Goal: Check status: Check status

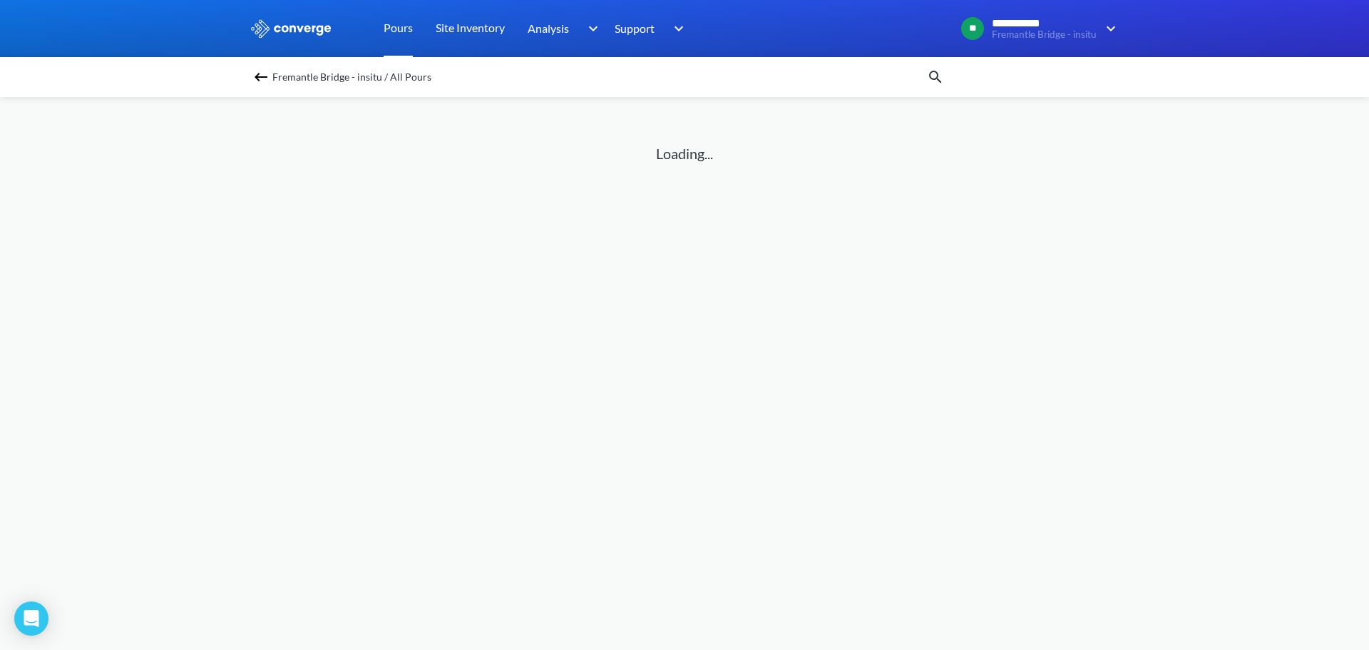
click at [398, 37] on link "Pours" at bounding box center [398, 28] width 29 height 57
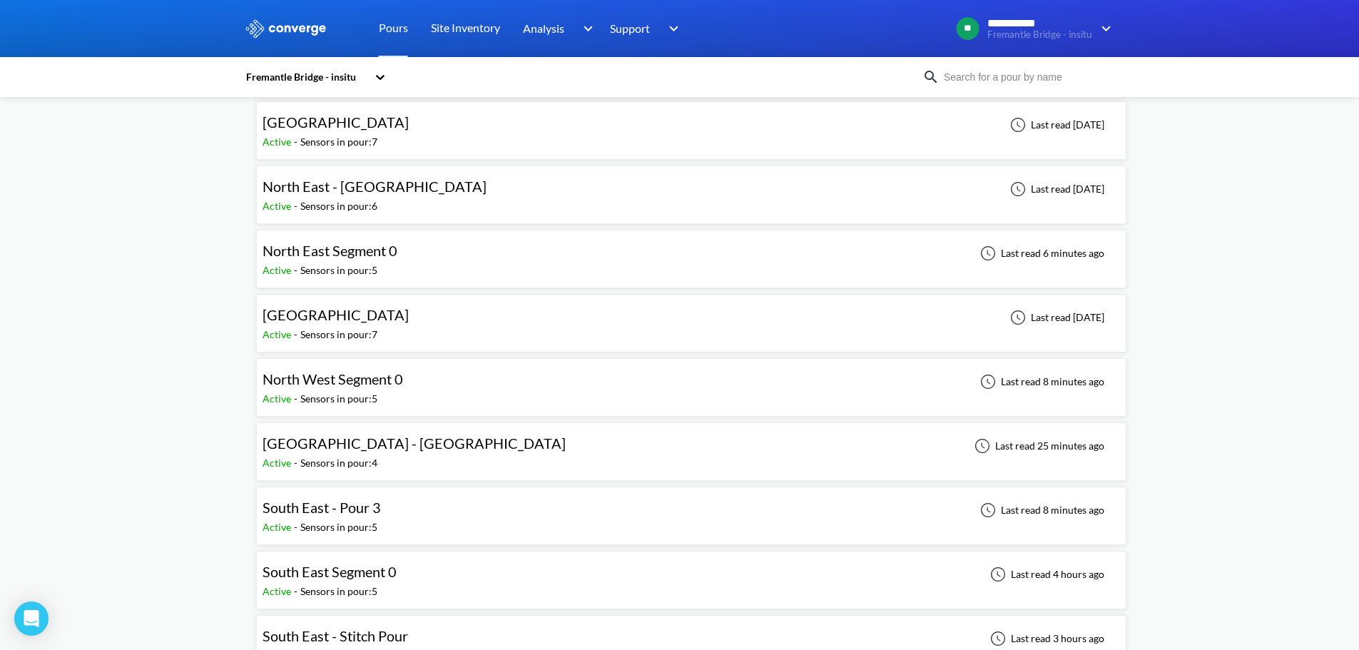
scroll to position [143, 0]
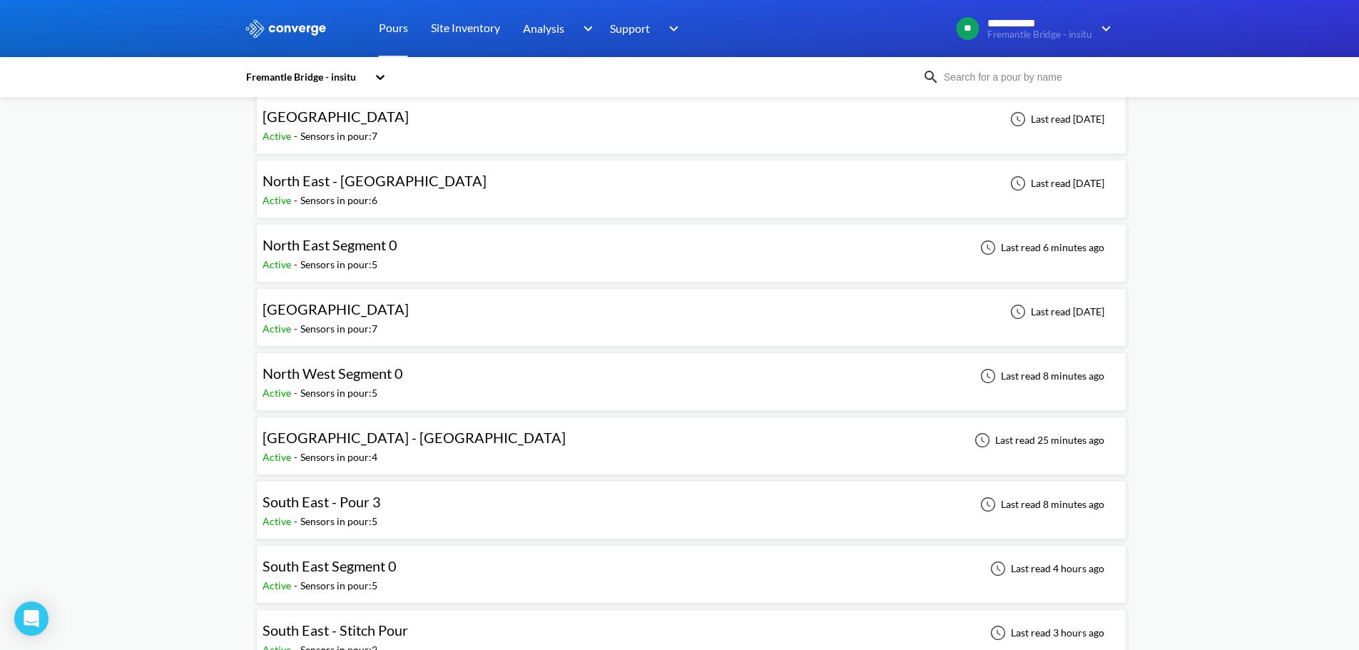
click at [210, 380] on div "**********" at bounding box center [679, 589] width 1359 height 1464
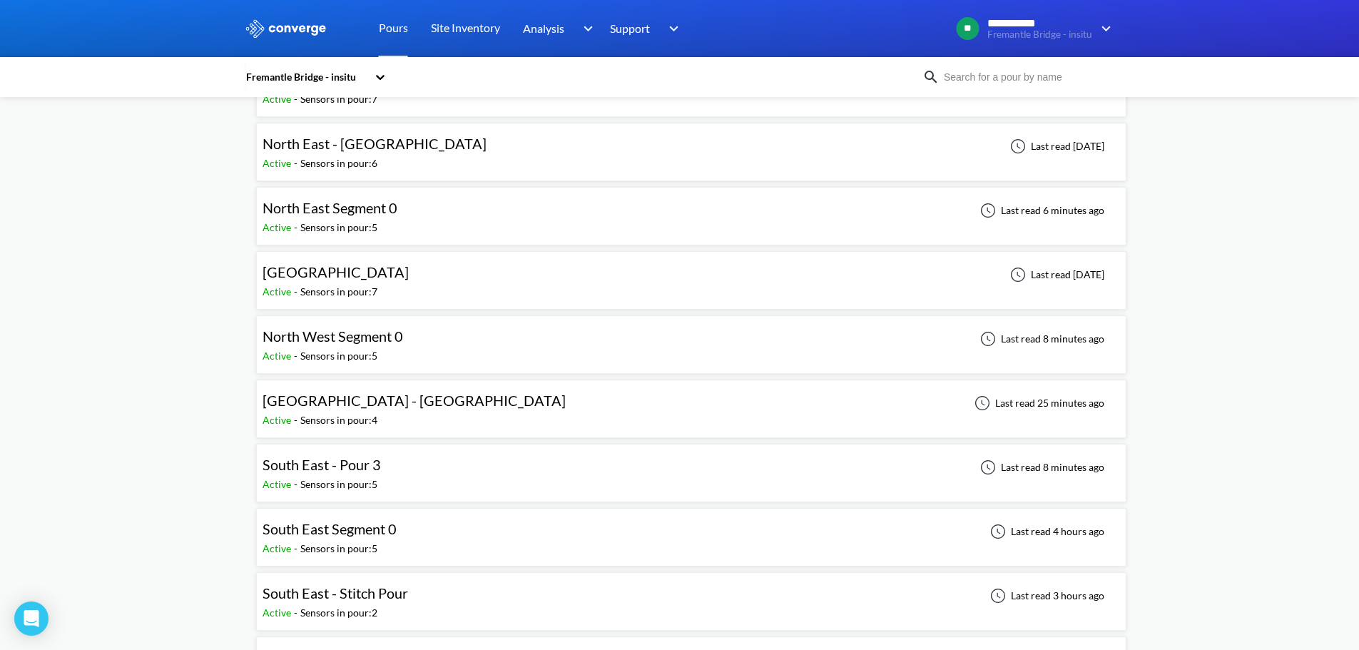
scroll to position [214, 0]
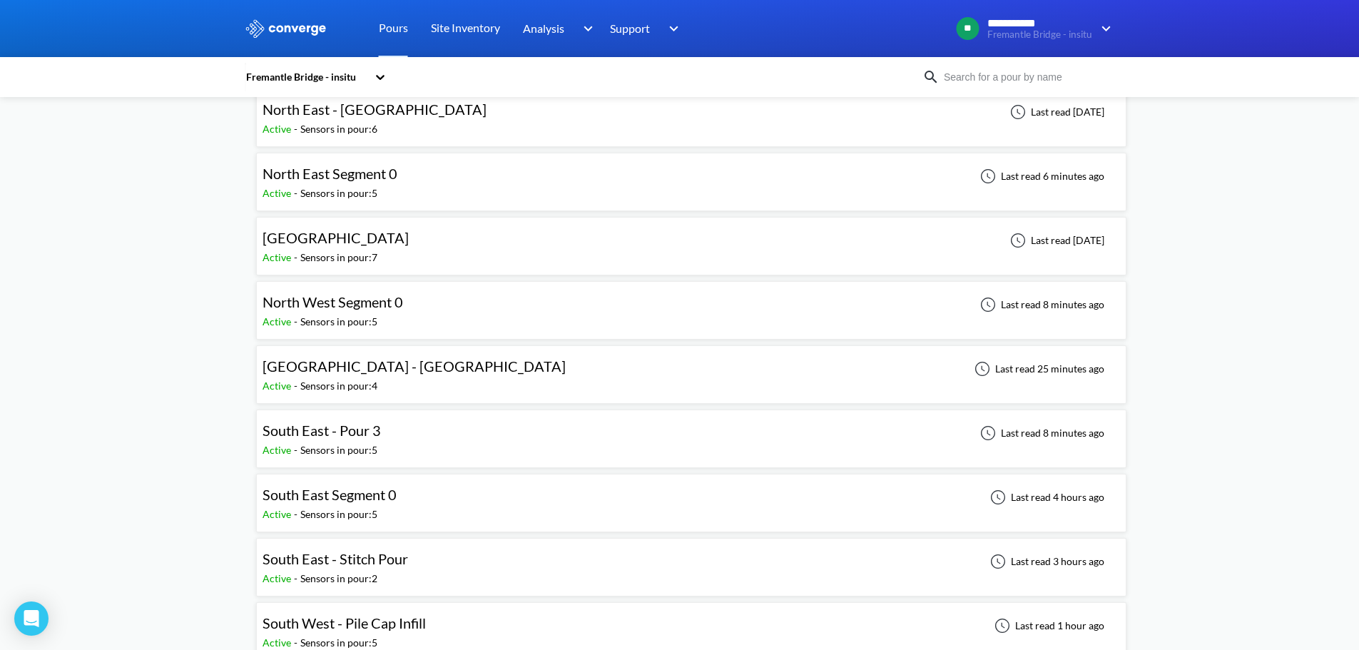
click at [343, 551] on span "South East - Stitch Pour" at bounding box center [335, 558] width 146 height 17
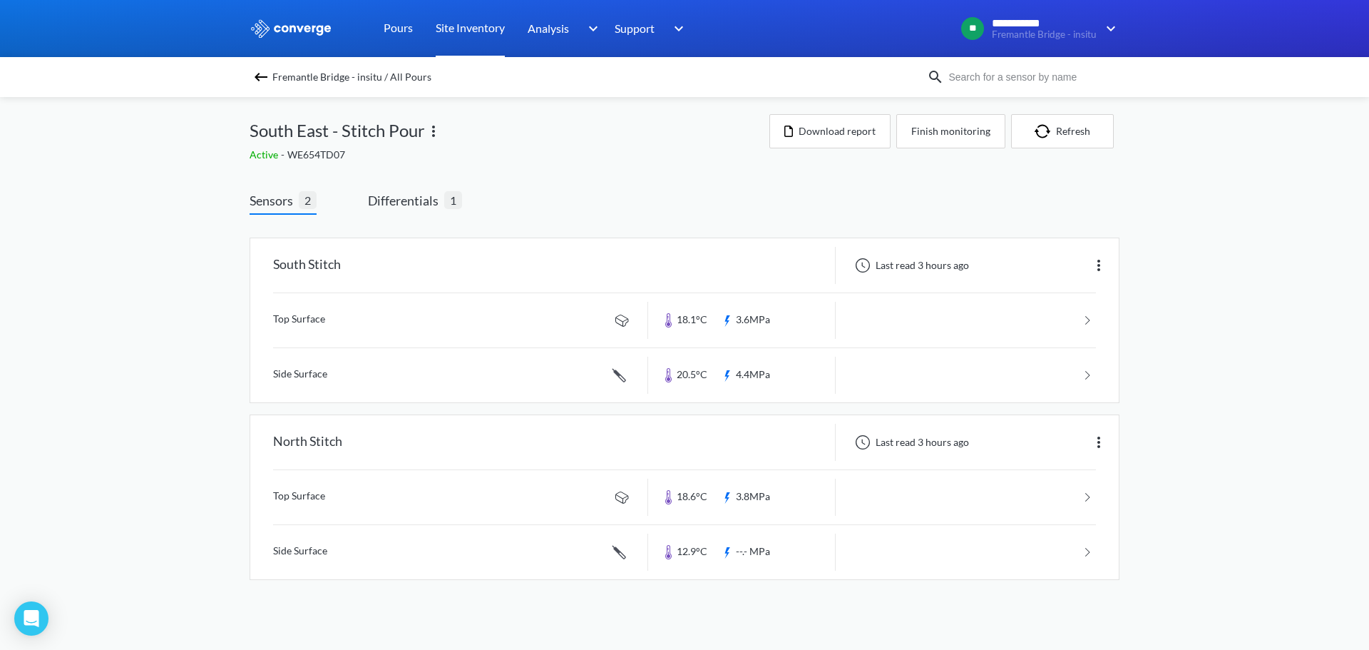
click at [466, 15] on link "Site Inventory" at bounding box center [470, 28] width 69 height 57
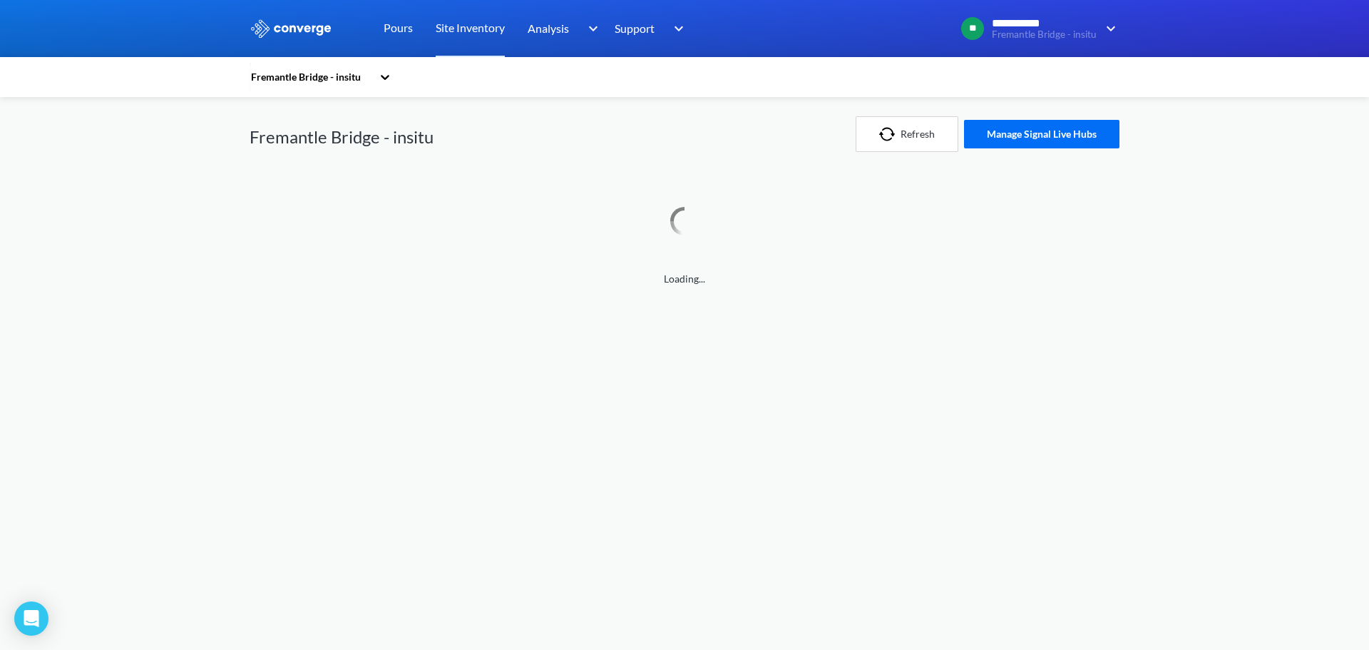
click at [1205, 118] on div "**********" at bounding box center [684, 143] width 1369 height 287
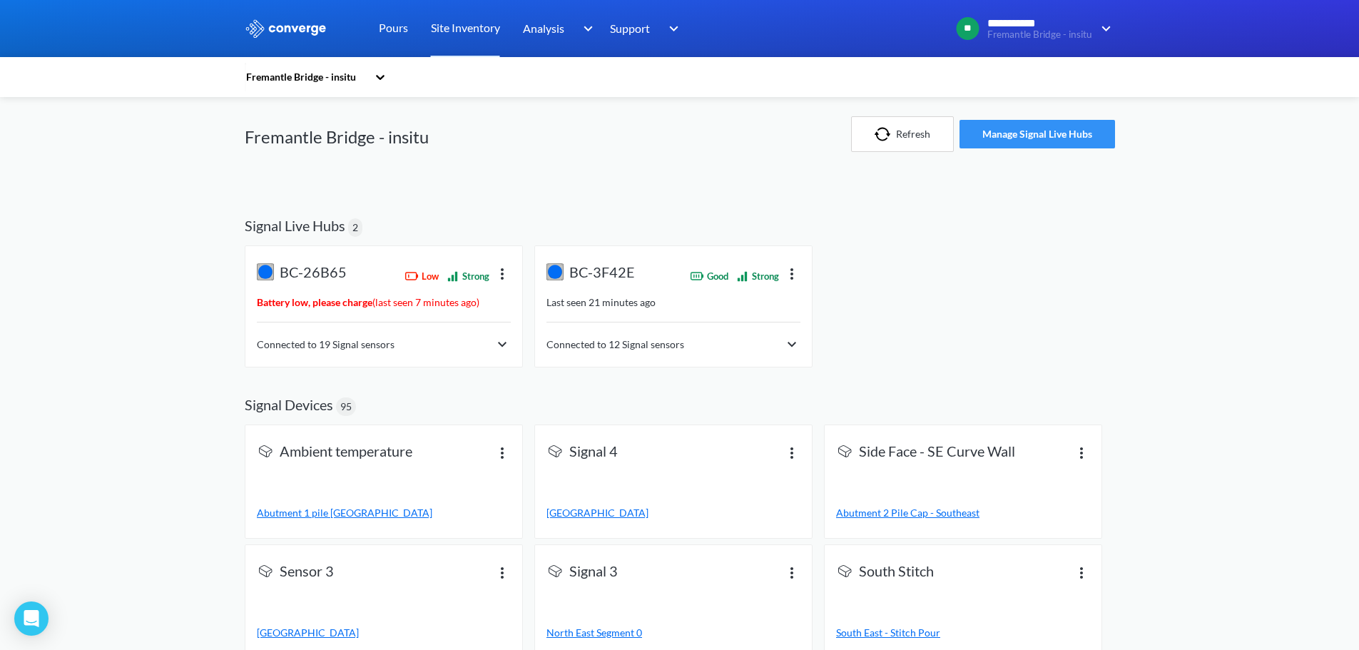
click at [1089, 131] on button "Manage Signal Live Hubs" at bounding box center [1036, 134] width 155 height 29
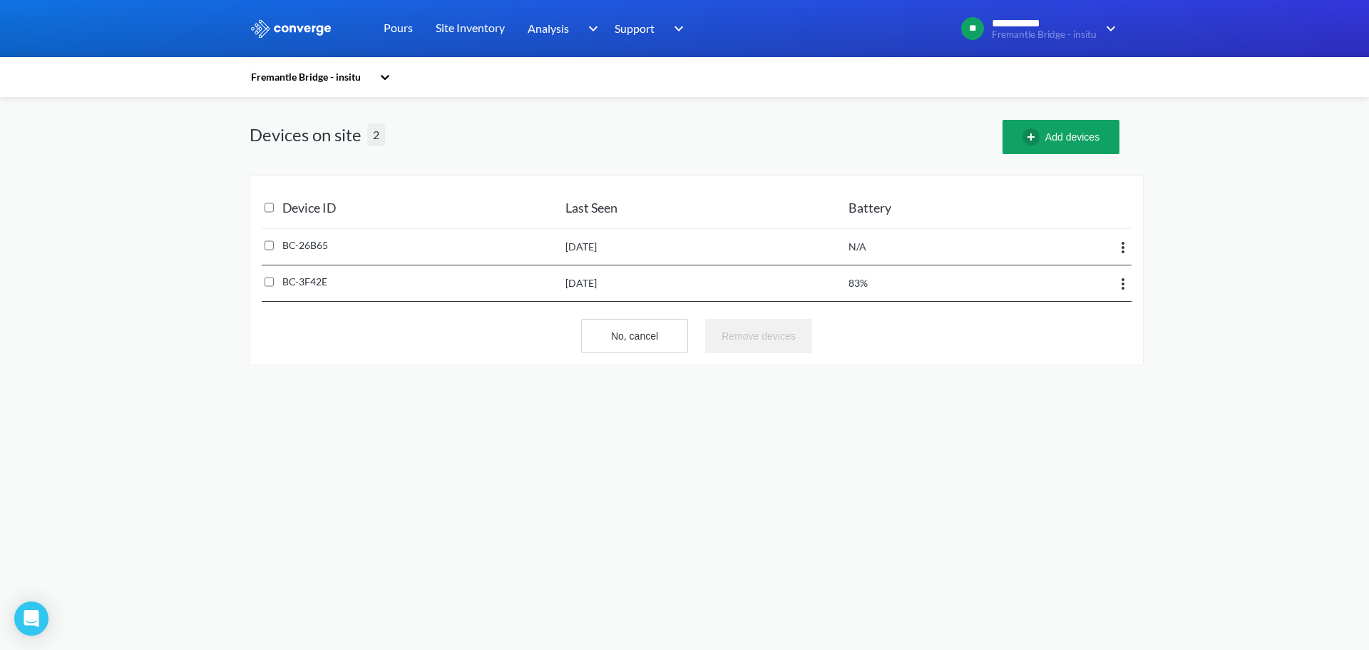
drag, startPoint x: 827, startPoint y: 277, endPoint x: 1064, endPoint y: 296, distance: 237.6
click at [1064, 296] on div "Fremantle Bridge - insitu Devices on site 2 Add devices Device ID Last Seen Bat…" at bounding box center [685, 231] width 870 height 268
click at [1061, 326] on div "Add devices" at bounding box center [1061, 240] width 117 height 240
click at [1123, 281] on img at bounding box center [1123, 283] width 17 height 17
click at [1061, 388] on body "**********" at bounding box center [684, 325] width 1369 height 650
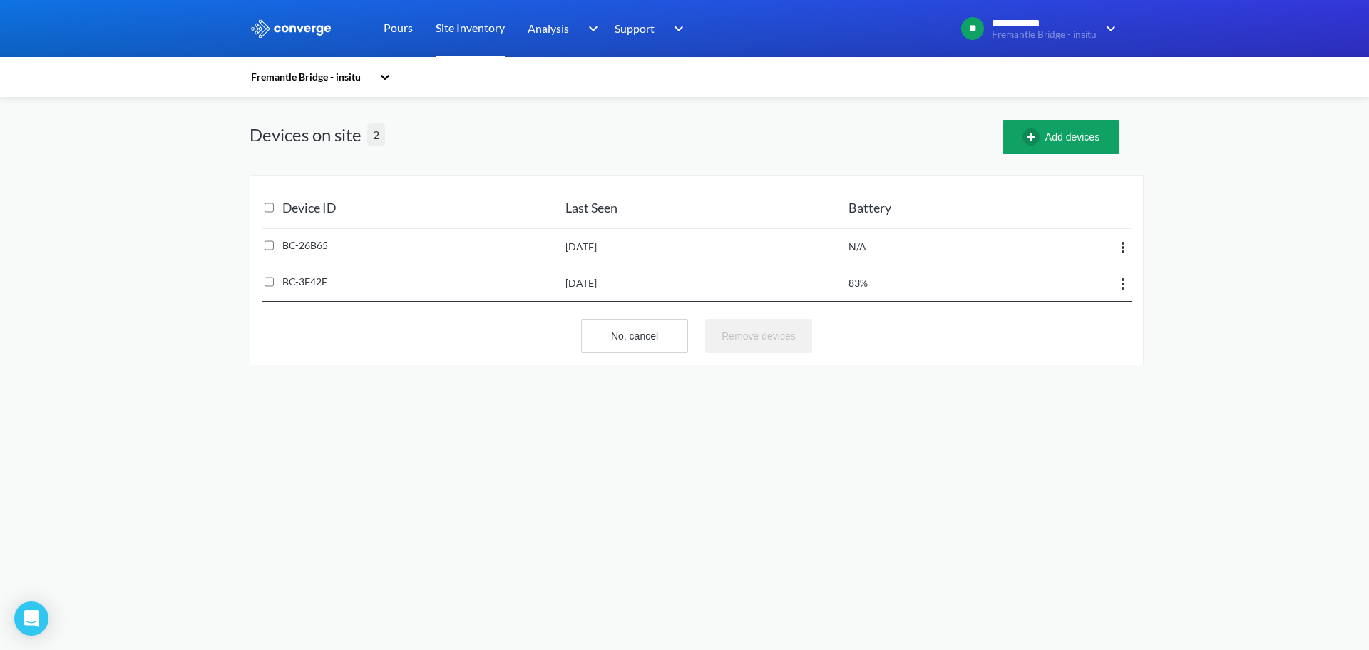
click at [497, 31] on link "Site Inventory" at bounding box center [470, 28] width 69 height 57
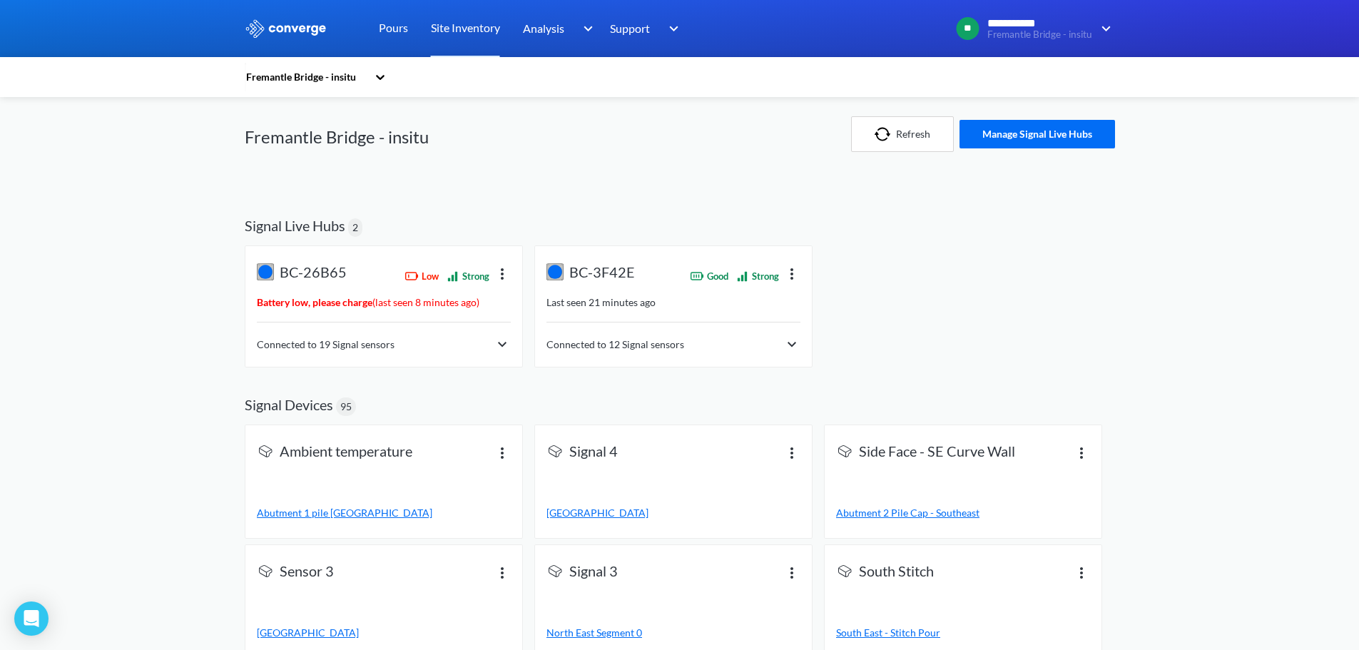
click at [783, 345] on img at bounding box center [791, 344] width 17 height 17
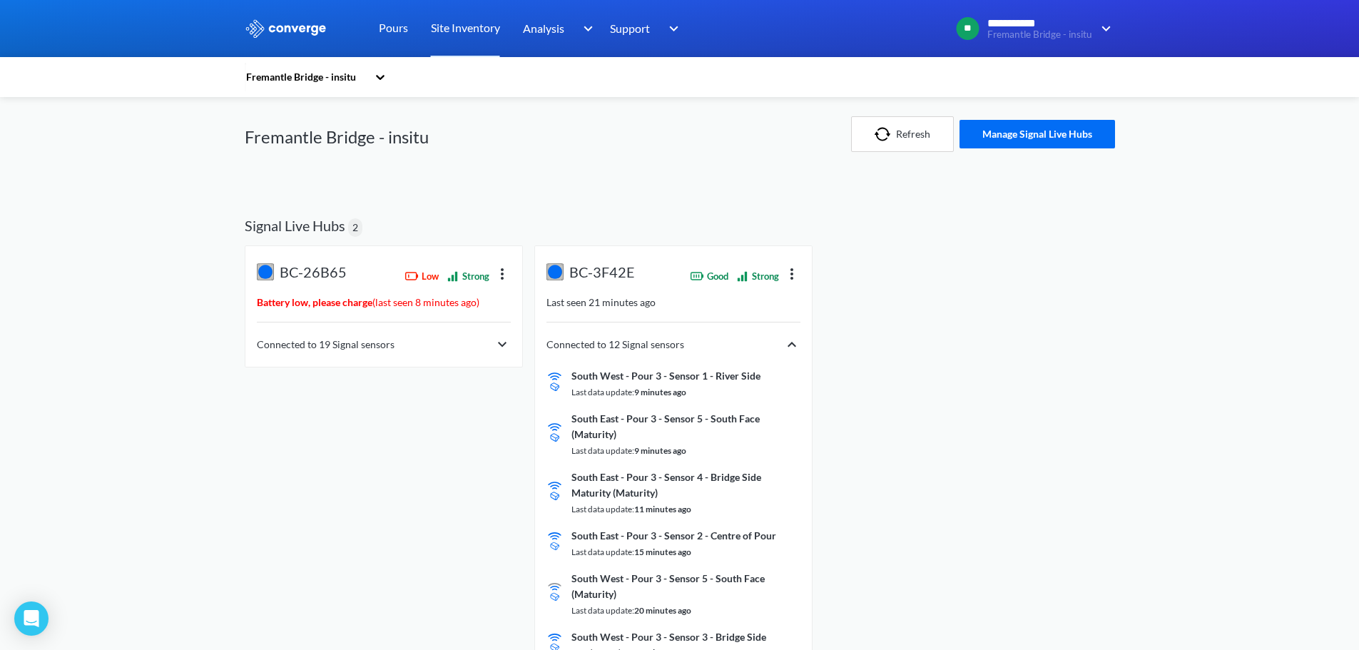
click at [783, 343] on img at bounding box center [791, 344] width 17 height 17
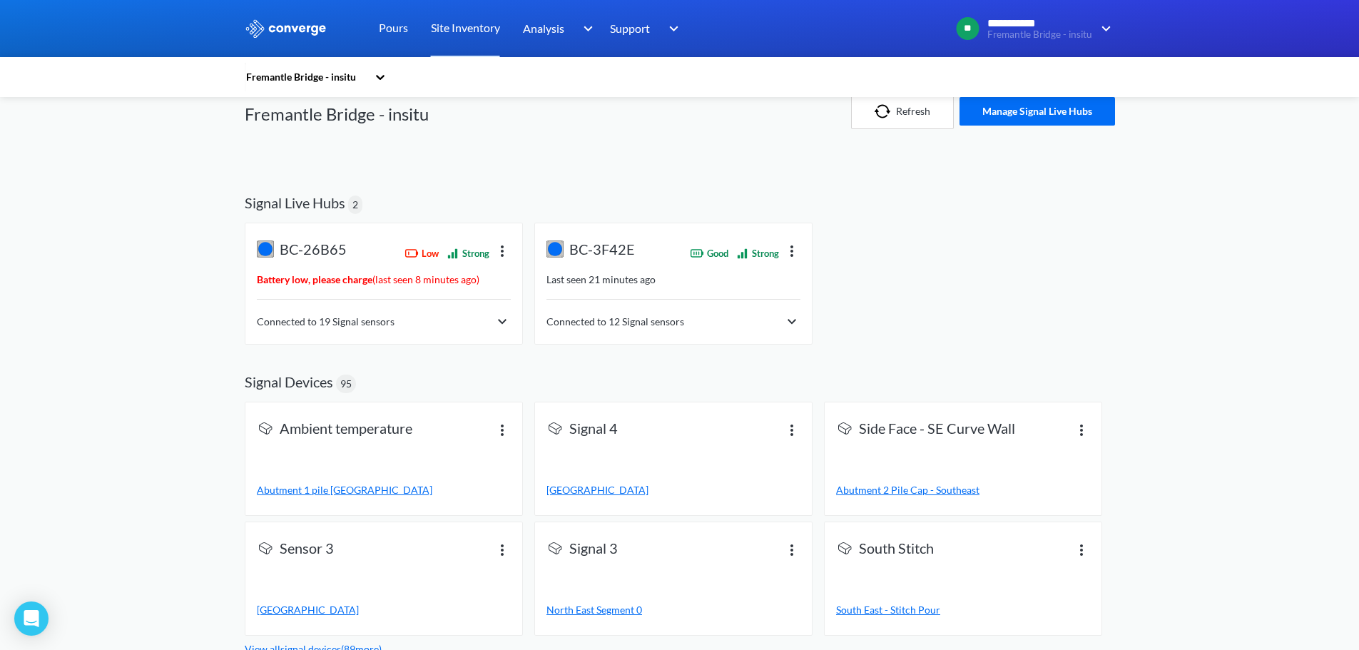
scroll to position [30, 0]
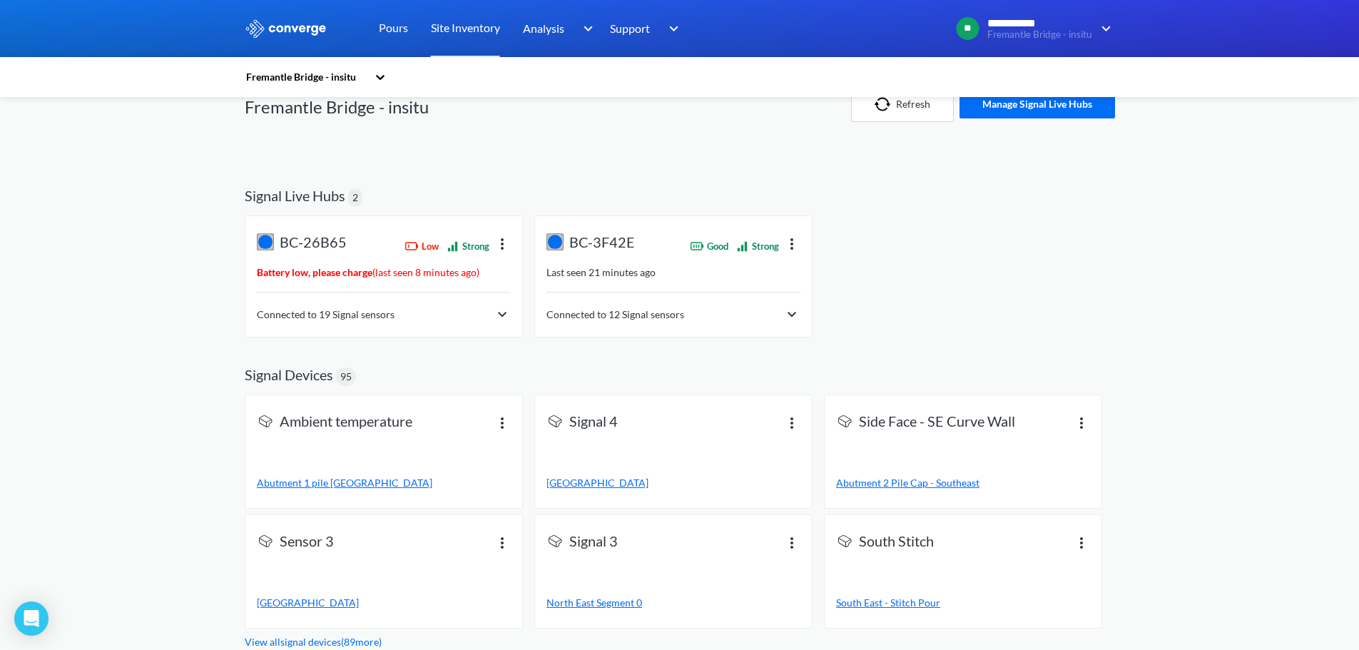
click at [363, 638] on link "View all signal devices ( 89 more)" at bounding box center [313, 642] width 137 height 12
click at [699, 317] on div "Connected to 12 Signal sensors" at bounding box center [673, 314] width 254 height 17
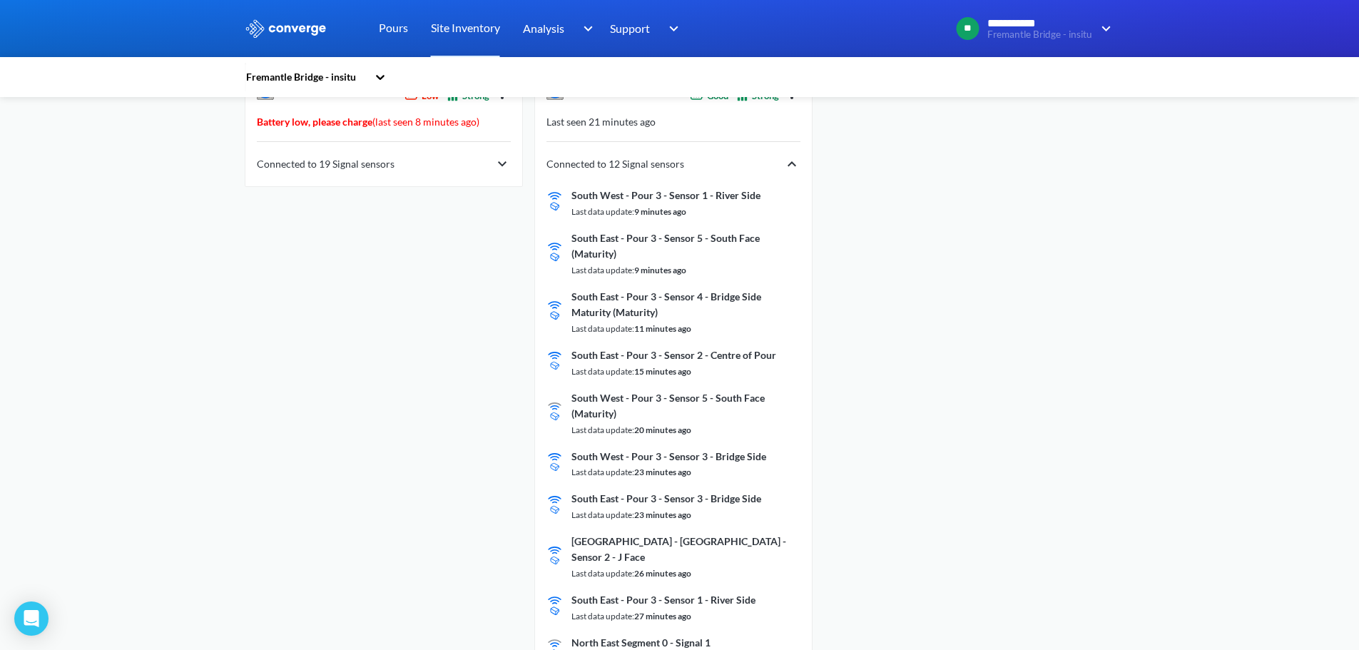
scroll to position [173, 0]
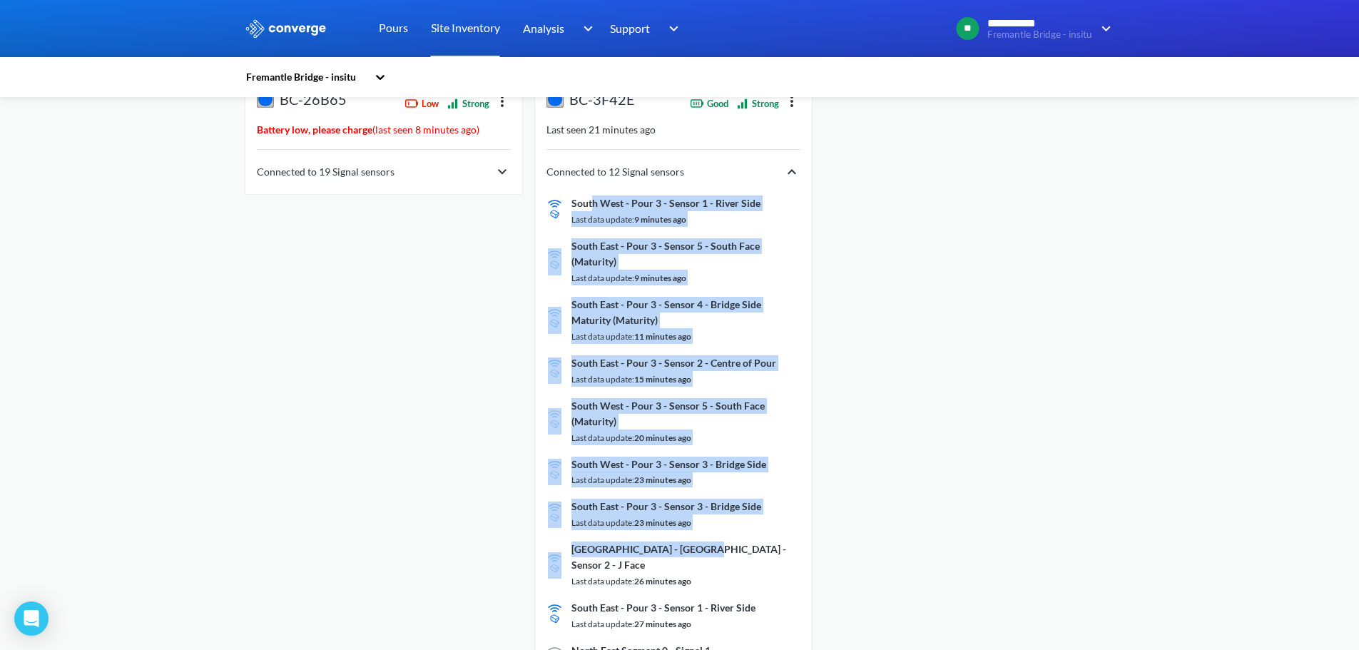
drag, startPoint x: 591, startPoint y: 208, endPoint x: 693, endPoint y: 536, distance: 344.3
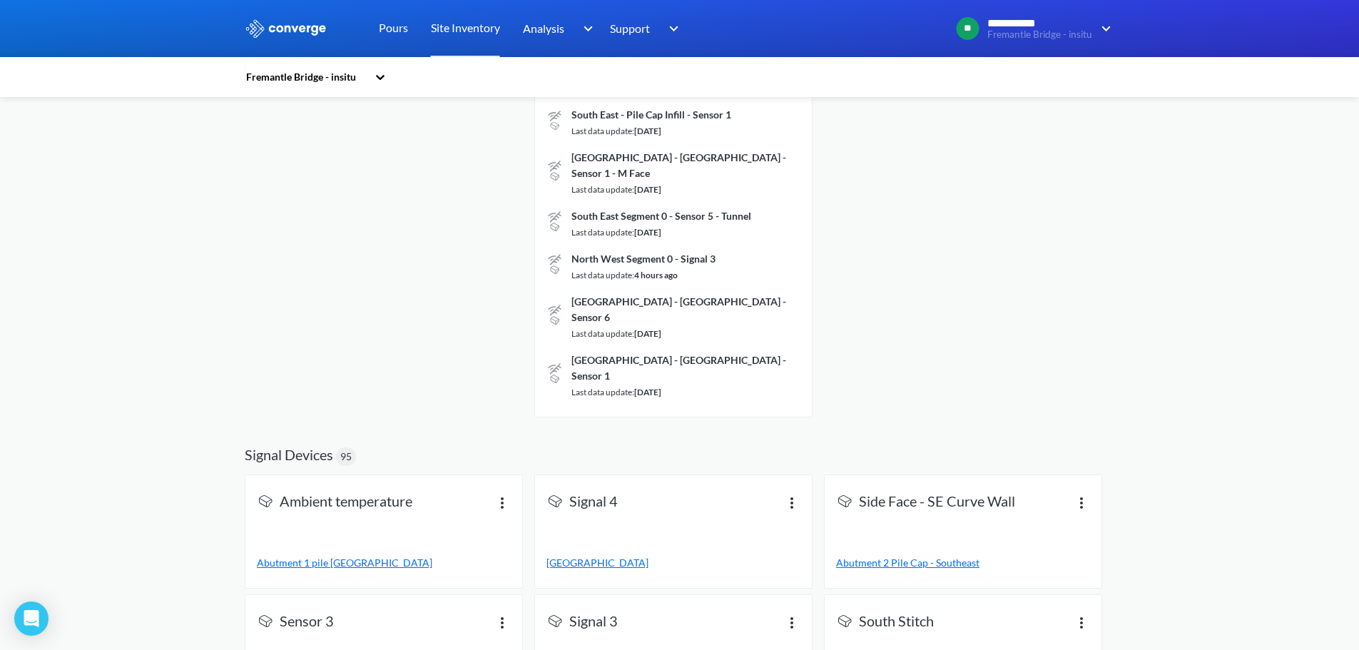
scroll to position [1599, 0]
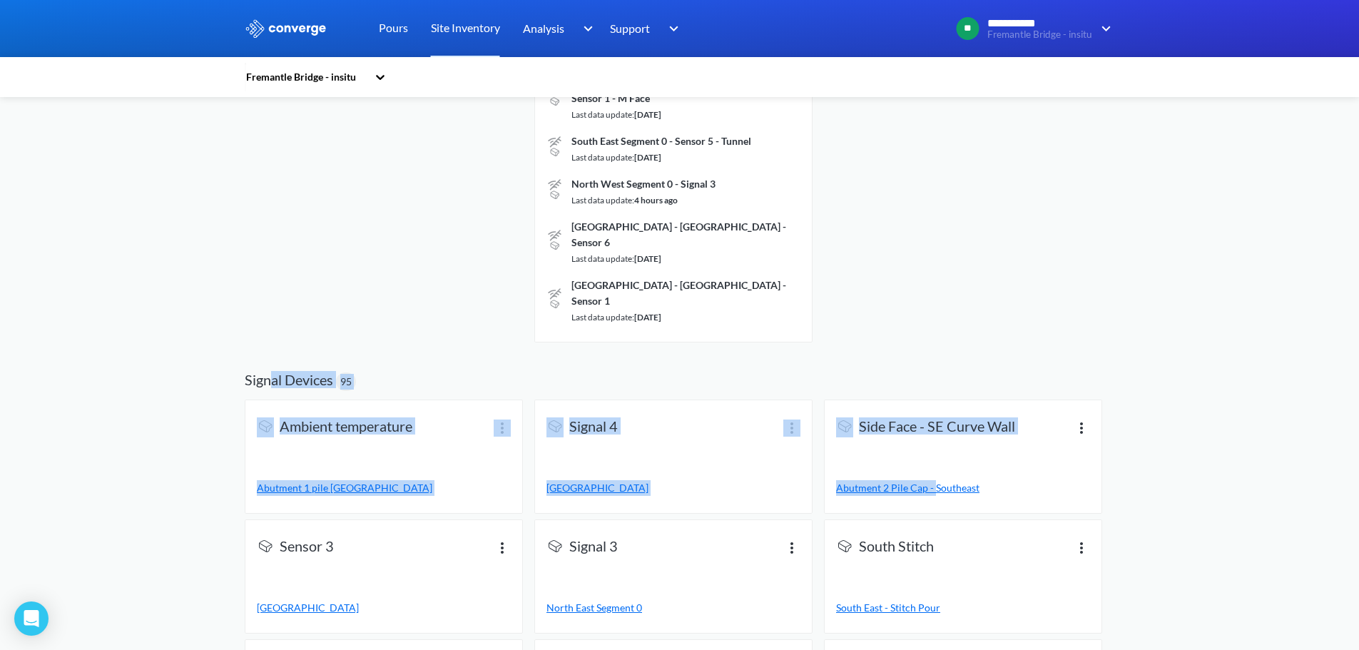
drag, startPoint x: 268, startPoint y: 313, endPoint x: 991, endPoint y: 399, distance: 728.4
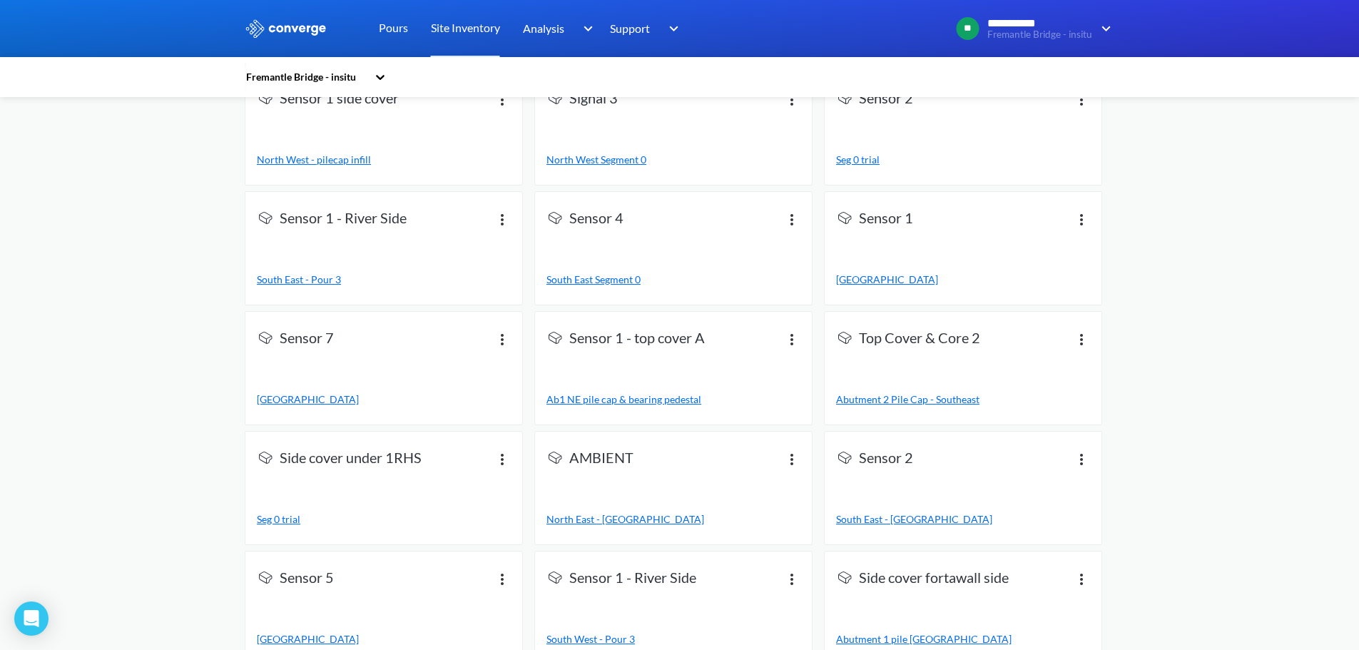
scroll to position [2526, 0]
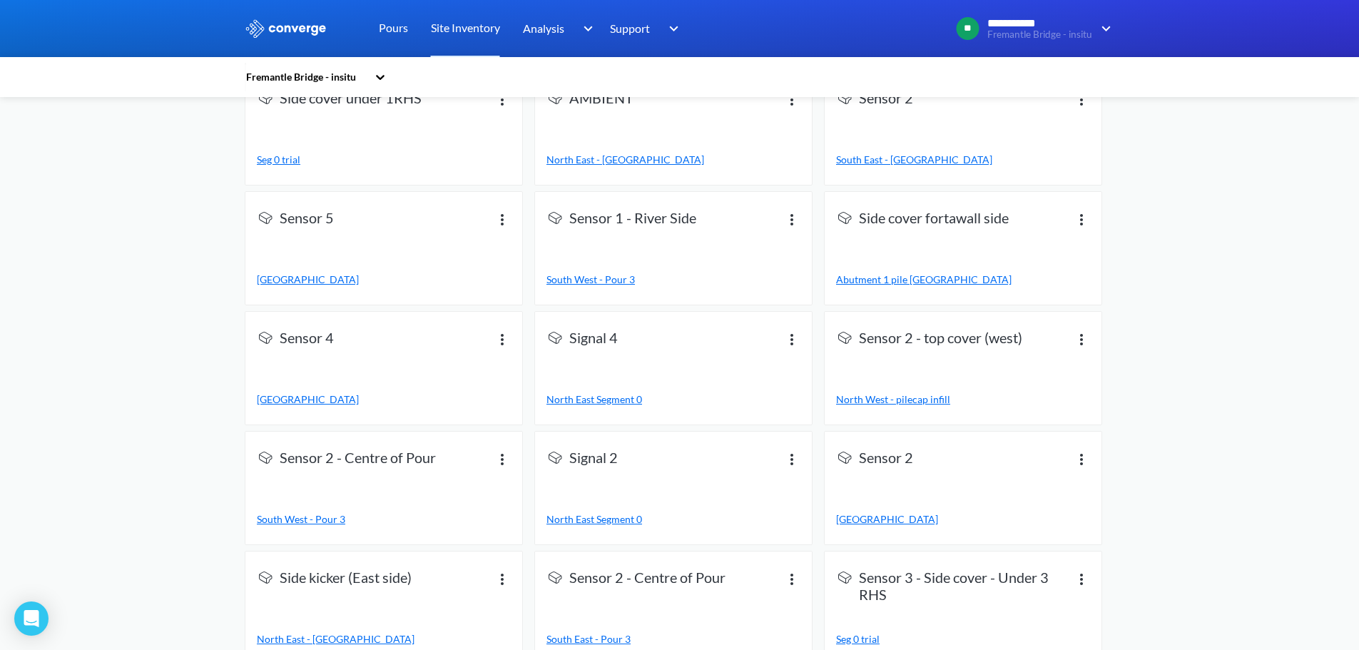
drag, startPoint x: 1224, startPoint y: 397, endPoint x: 1245, endPoint y: 521, distance: 125.1
click at [1245, 521] on div "**********" at bounding box center [679, 390] width 1359 height 5833
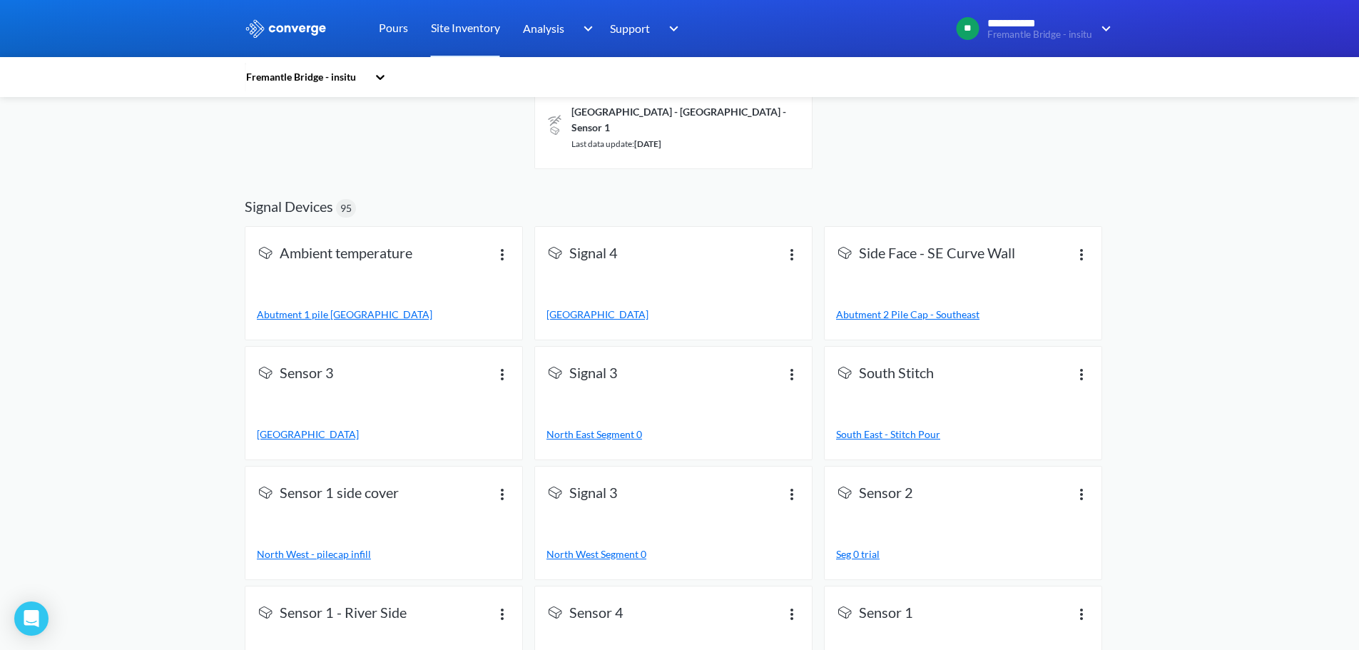
scroll to position [536, 0]
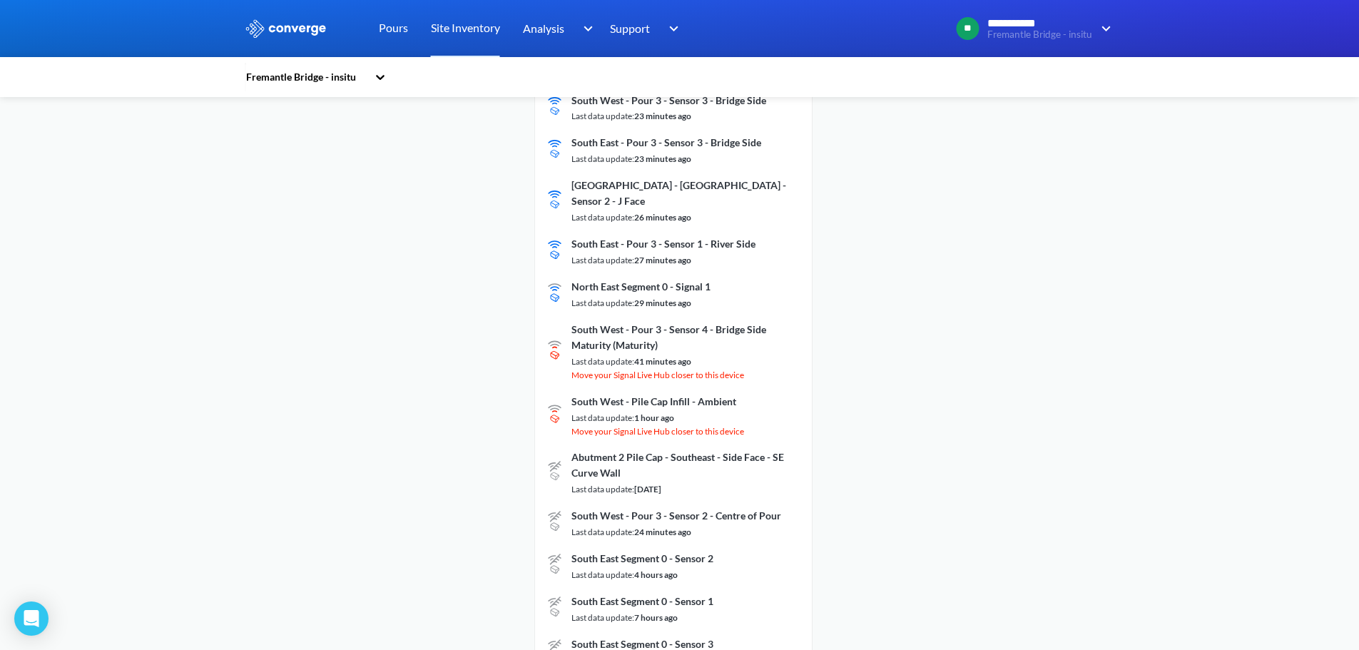
drag, startPoint x: 1209, startPoint y: 536, endPoint x: 1199, endPoint y: 305, distance: 231.3
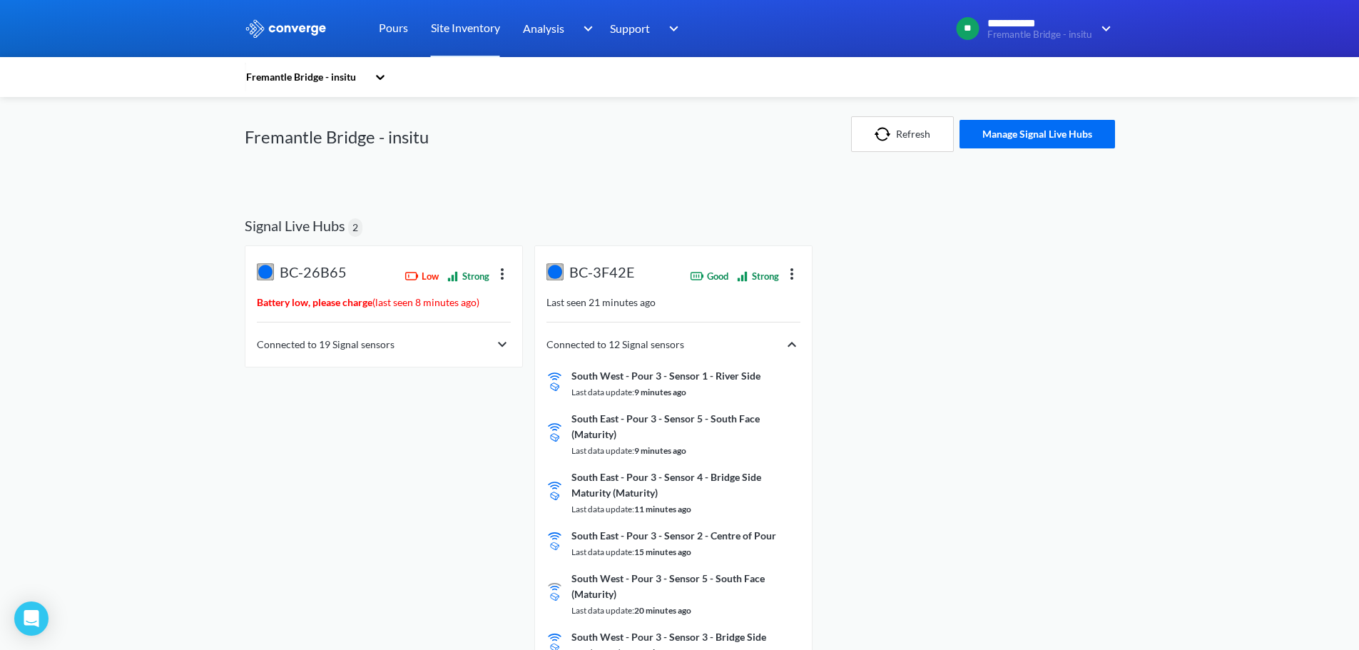
click at [781, 342] on div "Connected to 12 Signal sensors" at bounding box center [673, 344] width 254 height 17
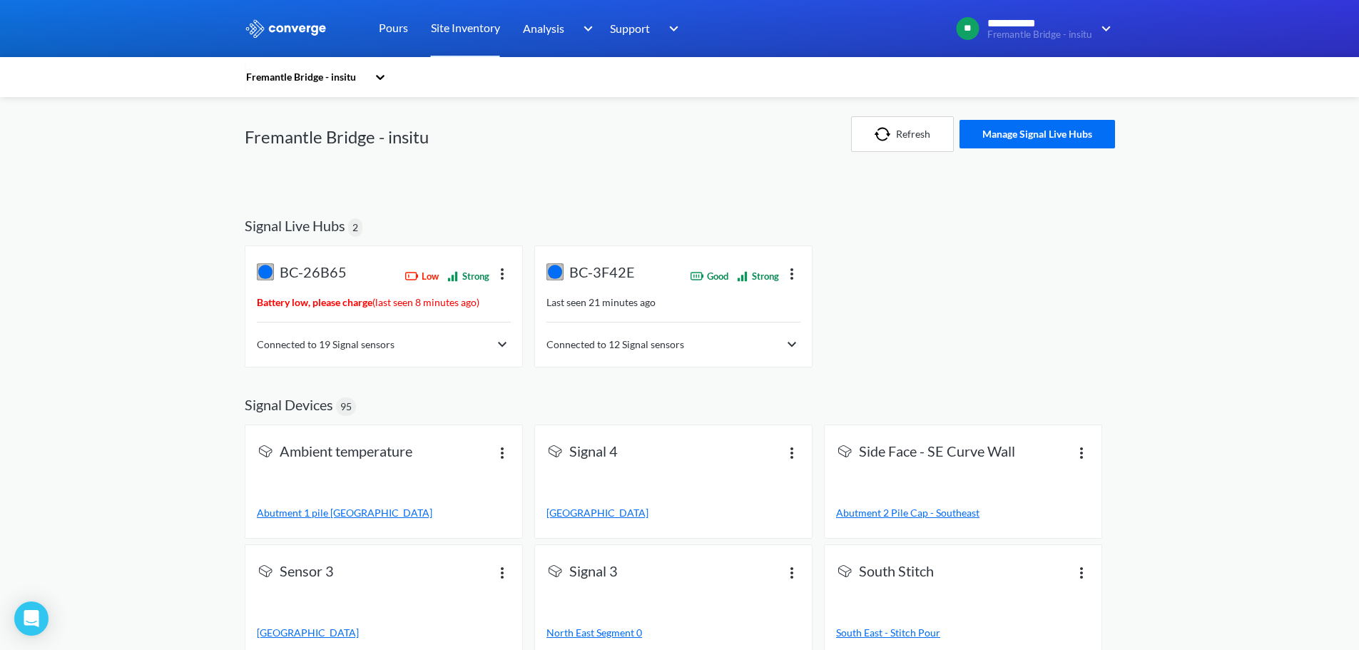
click at [789, 273] on img at bounding box center [791, 273] width 17 height 17
click at [774, 233] on div "View info" at bounding box center [754, 231] width 91 height 27
click at [728, 294] on div "Device ID : BC-3F42E Last seen : 21 minutes ago" at bounding box center [673, 302] width 277 height 113
click at [786, 275] on img at bounding box center [791, 271] width 17 height 17
click at [775, 346] on div "Connected to 12 Signal sensors" at bounding box center [673, 344] width 254 height 17
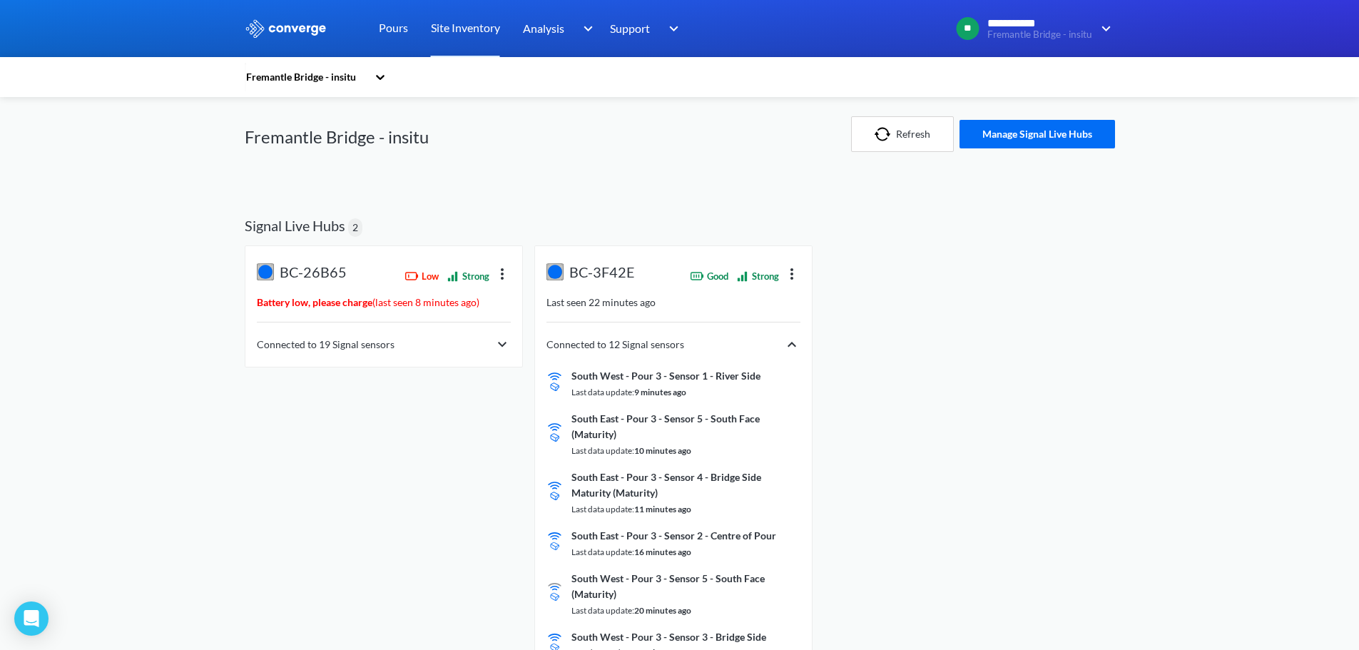
click at [792, 274] on img at bounding box center [791, 273] width 17 height 17
click at [783, 251] on div "Go to page" at bounding box center [754, 259] width 91 height 27
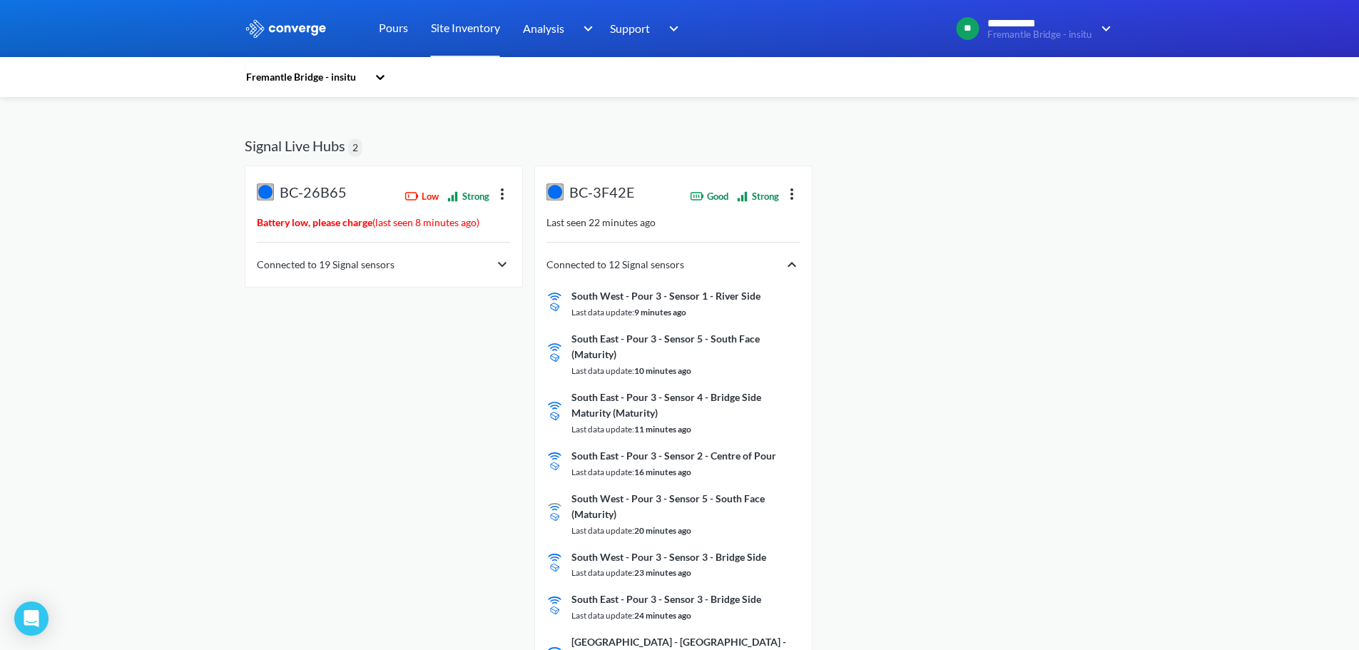
scroll to position [214, 0]
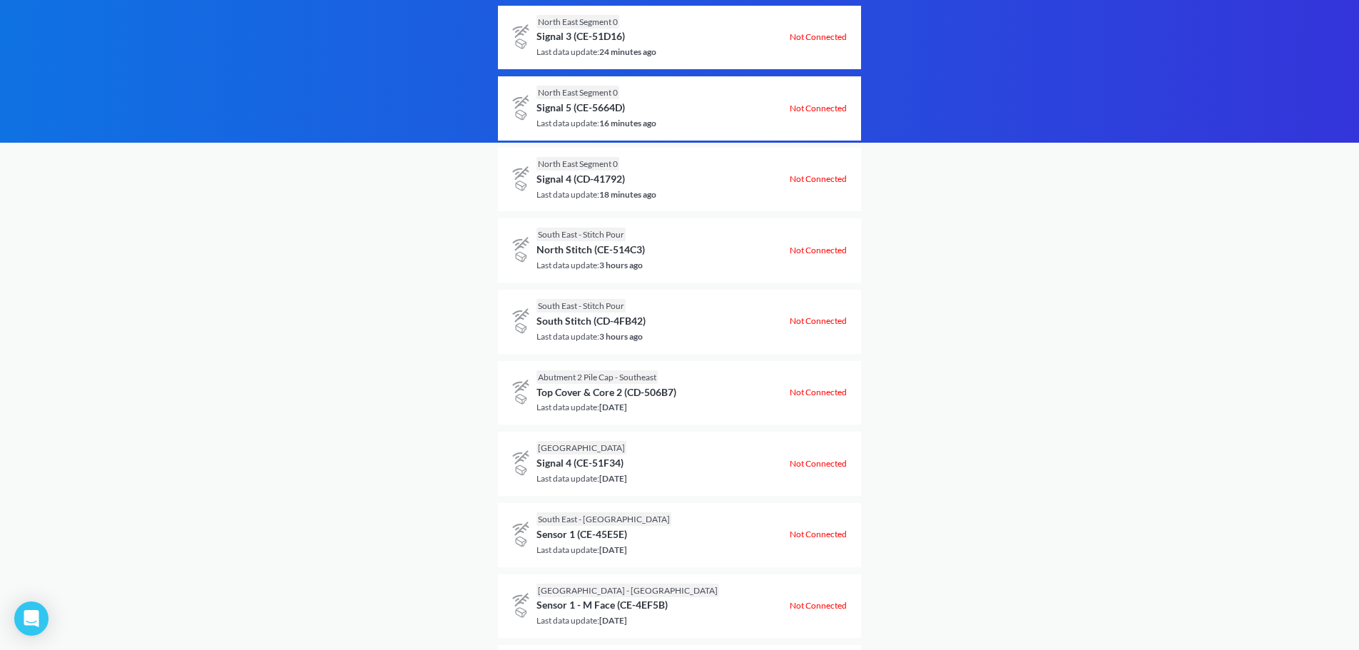
scroll to position [1712, 0]
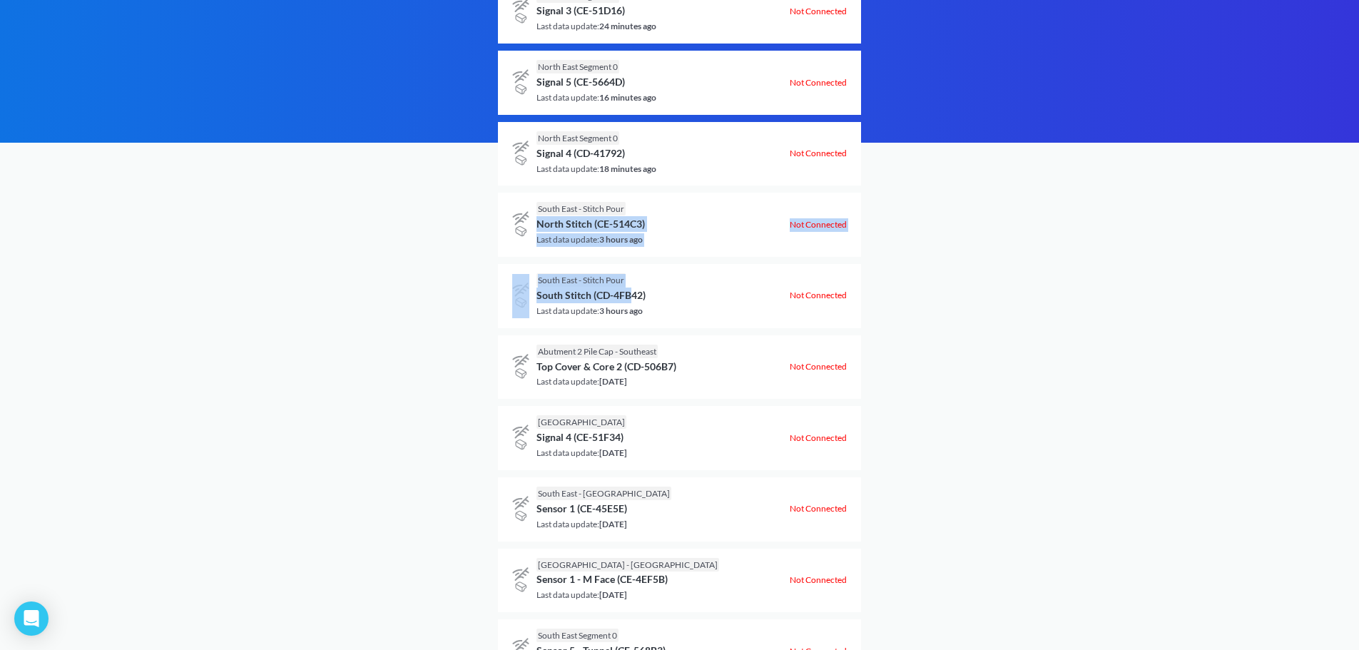
drag, startPoint x: 628, startPoint y: 292, endPoint x: 537, endPoint y: 222, distance: 114.9
click at [537, 222] on div "North Stitch (CE-514C3)" at bounding box center [590, 224] width 108 height 16
click at [526, 223] on img at bounding box center [520, 225] width 17 height 44
click at [516, 223] on img at bounding box center [520, 225] width 17 height 44
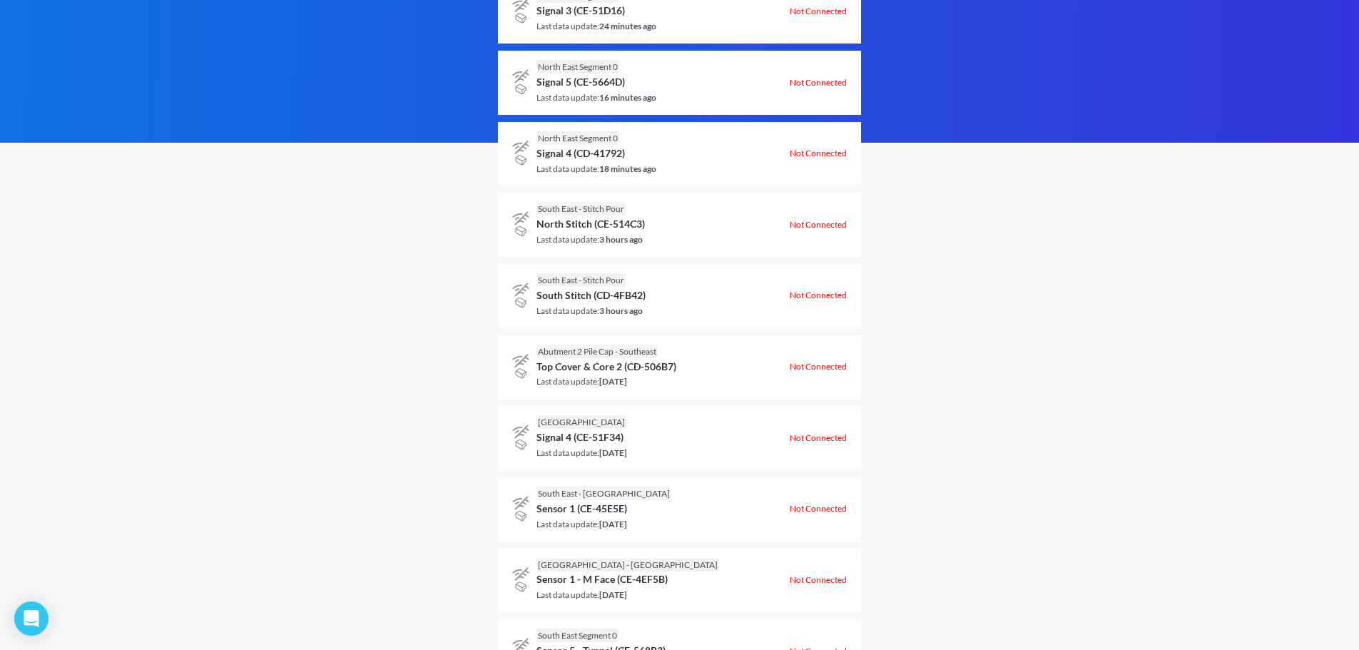
click at [516, 223] on img at bounding box center [520, 225] width 17 height 44
